Goal: Transaction & Acquisition: Purchase product/service

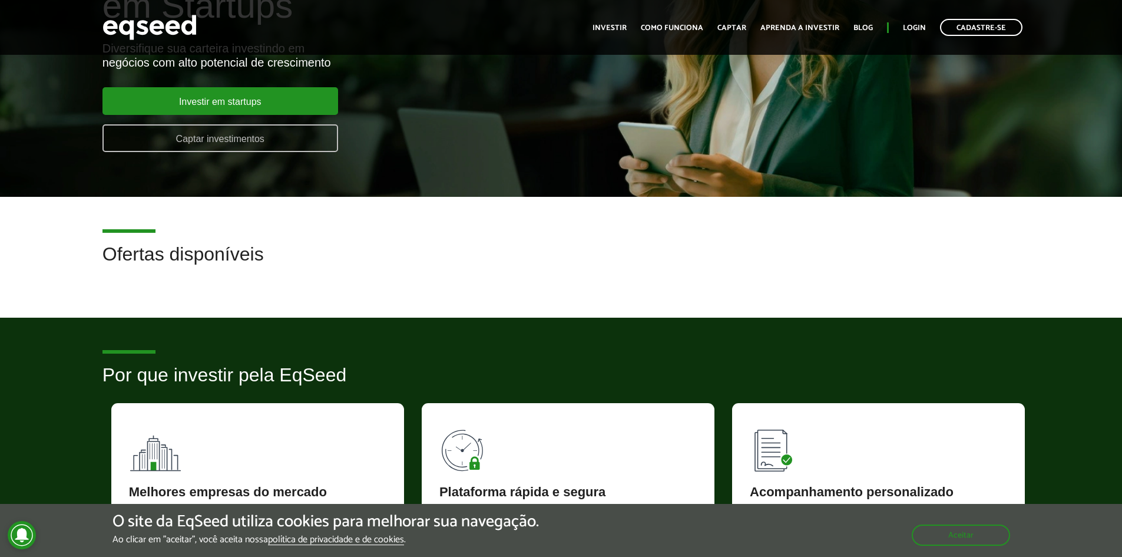
scroll to position [118, 0]
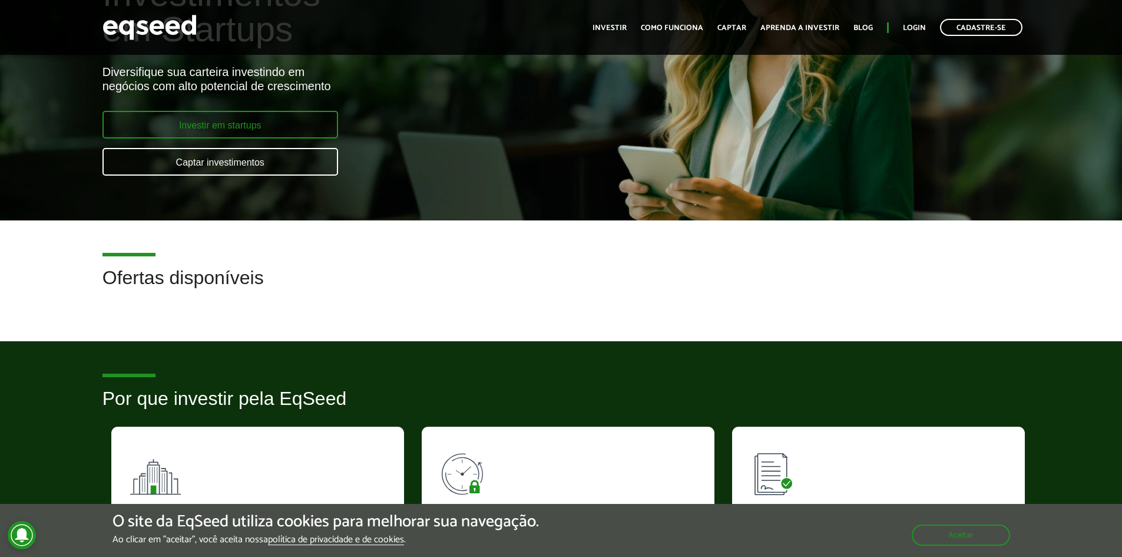
click at [249, 127] on link "Investir em startups" at bounding box center [220, 125] width 236 height 28
